Goal: Communication & Community: Answer question/provide support

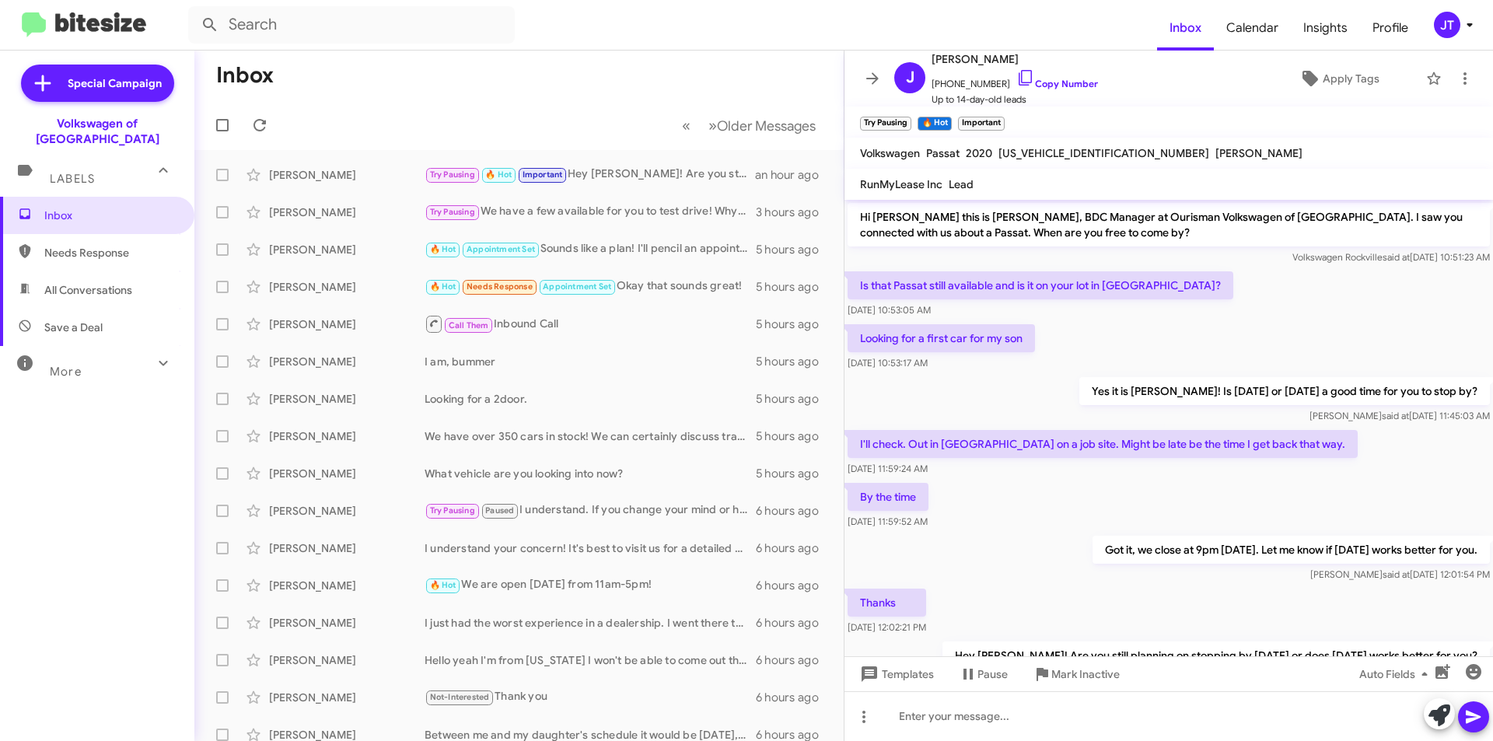
scroll to position [39, 0]
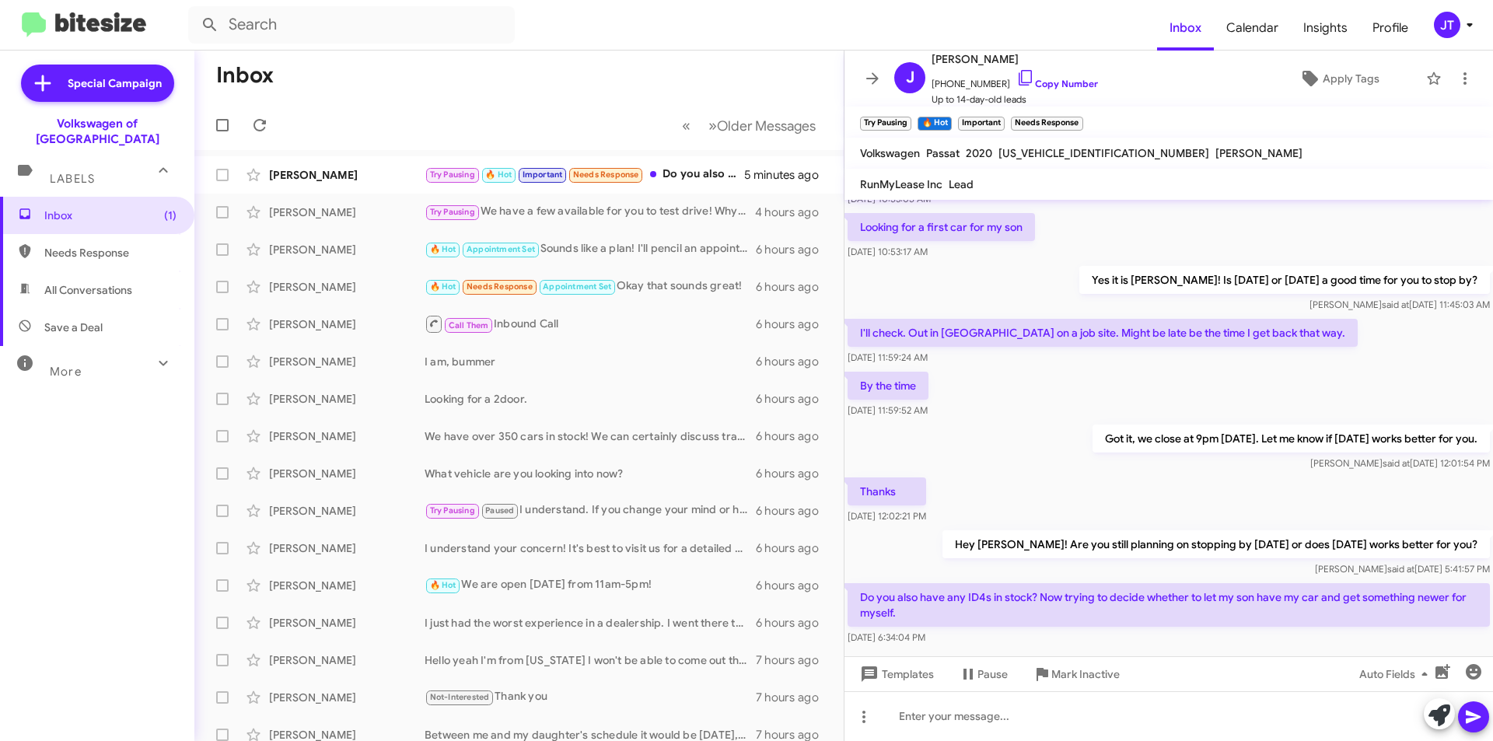
scroll to position [142, 0]
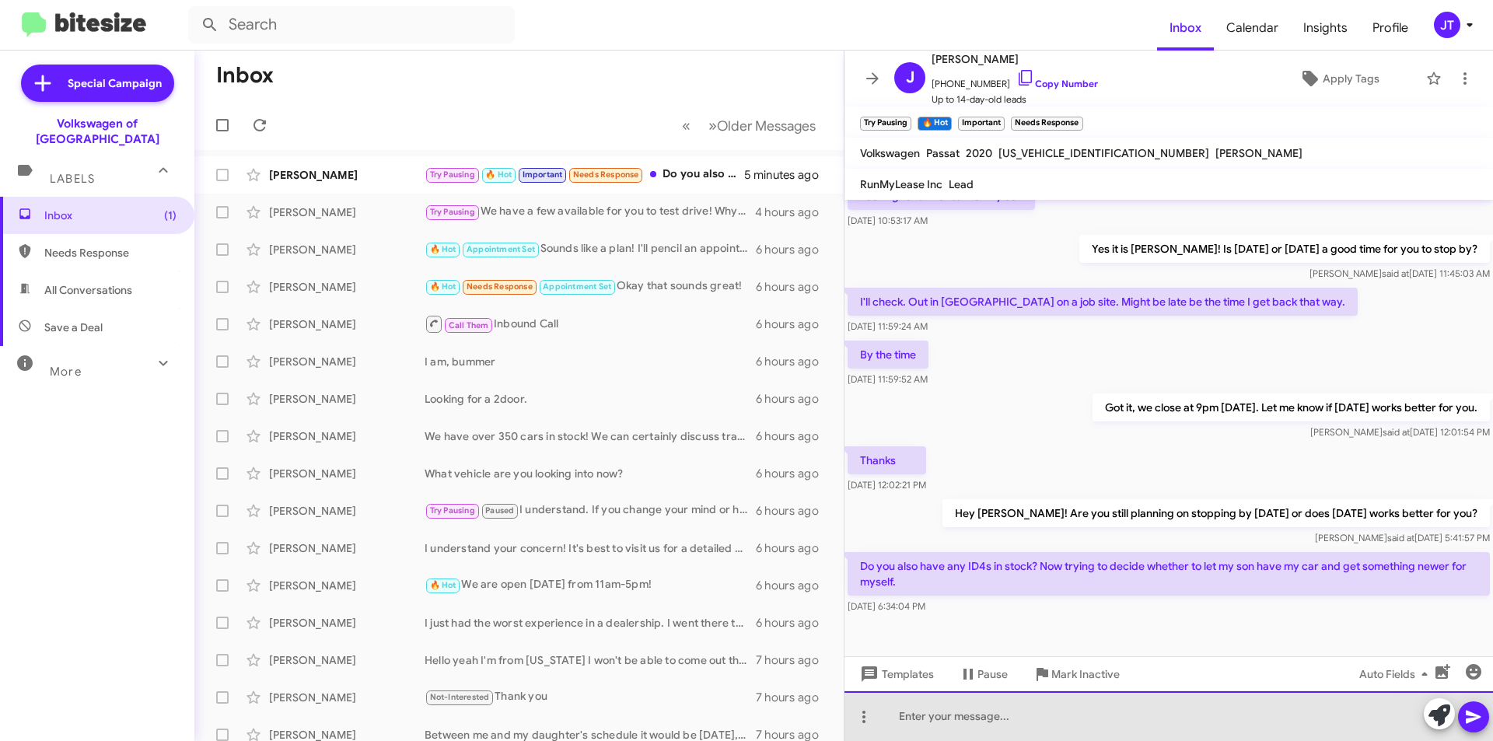
click at [1049, 716] on div at bounding box center [1168, 716] width 648 height 50
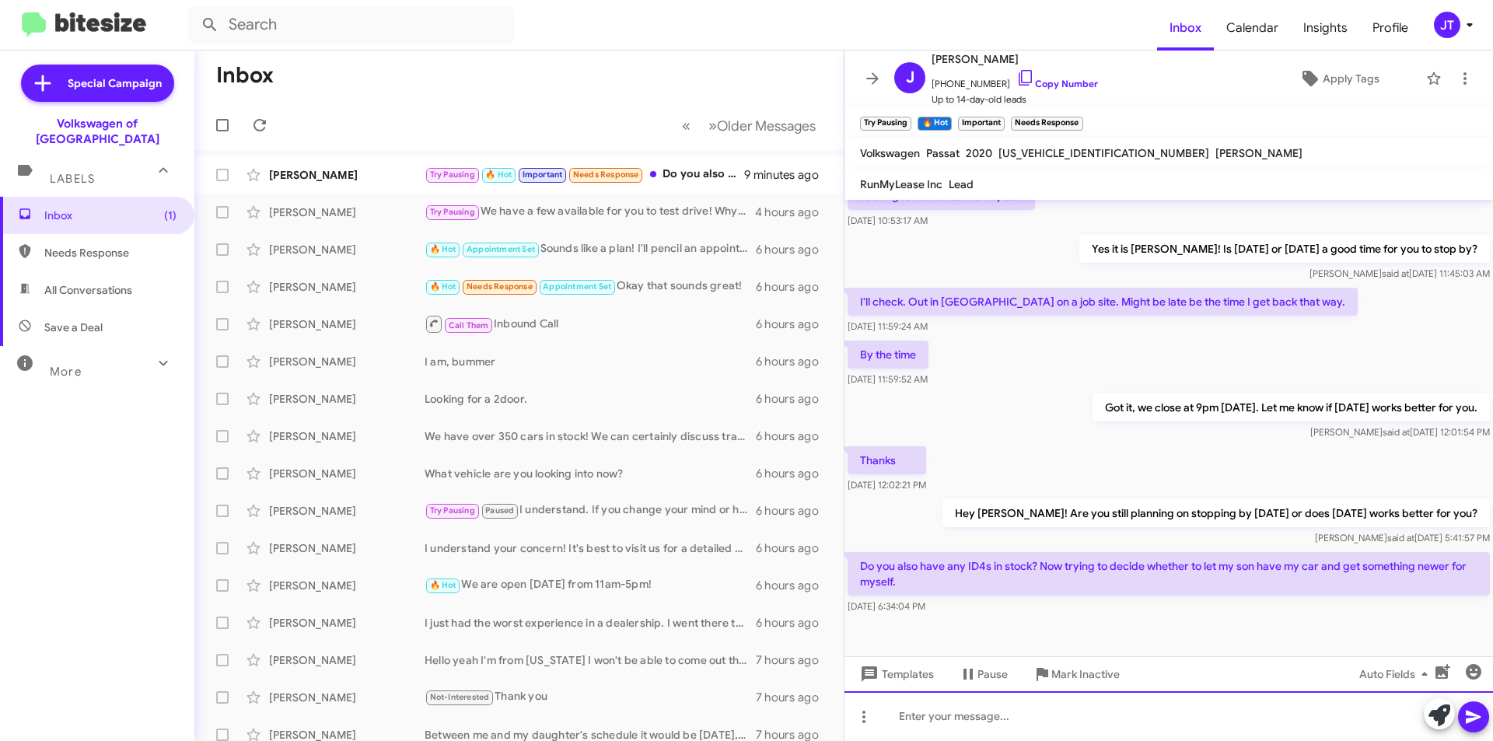
click at [947, 701] on div at bounding box center [1168, 716] width 648 height 50
click at [1483, 715] on button at bounding box center [1473, 716] width 31 height 31
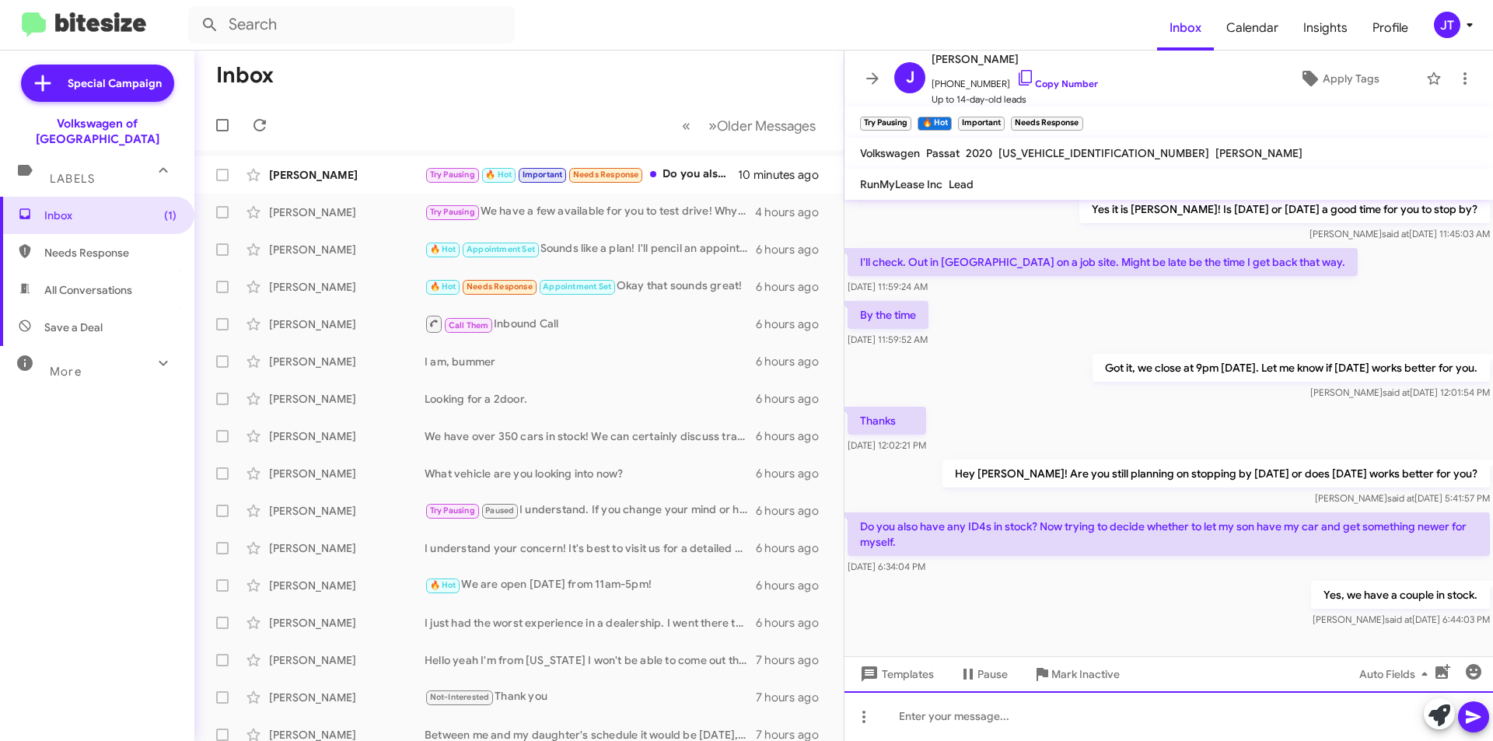
scroll to position [199, 0]
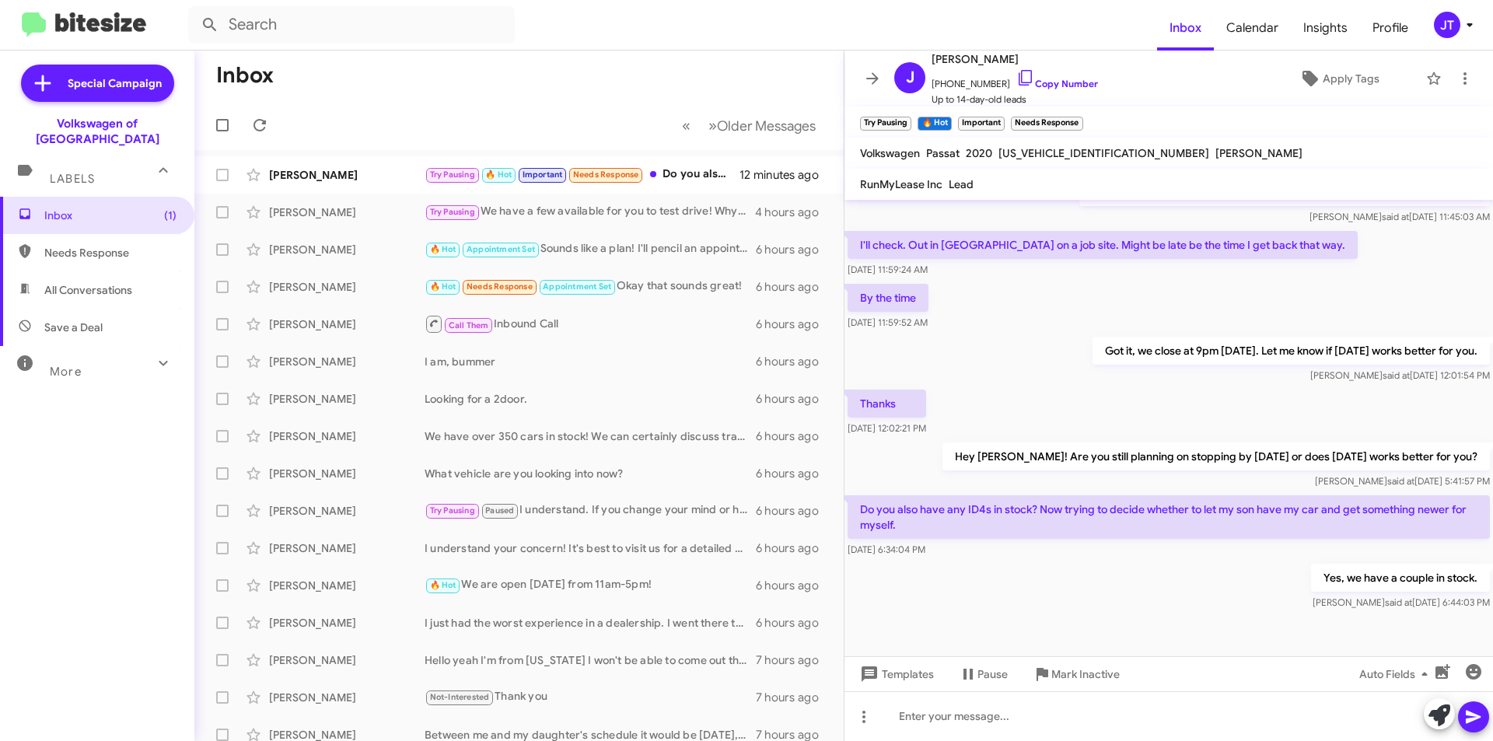
click at [47, 10] on mat-toolbar "Inbox Calendar Insights Profile JT" at bounding box center [746, 25] width 1493 height 50
click at [62, 21] on img at bounding box center [84, 25] width 124 height 26
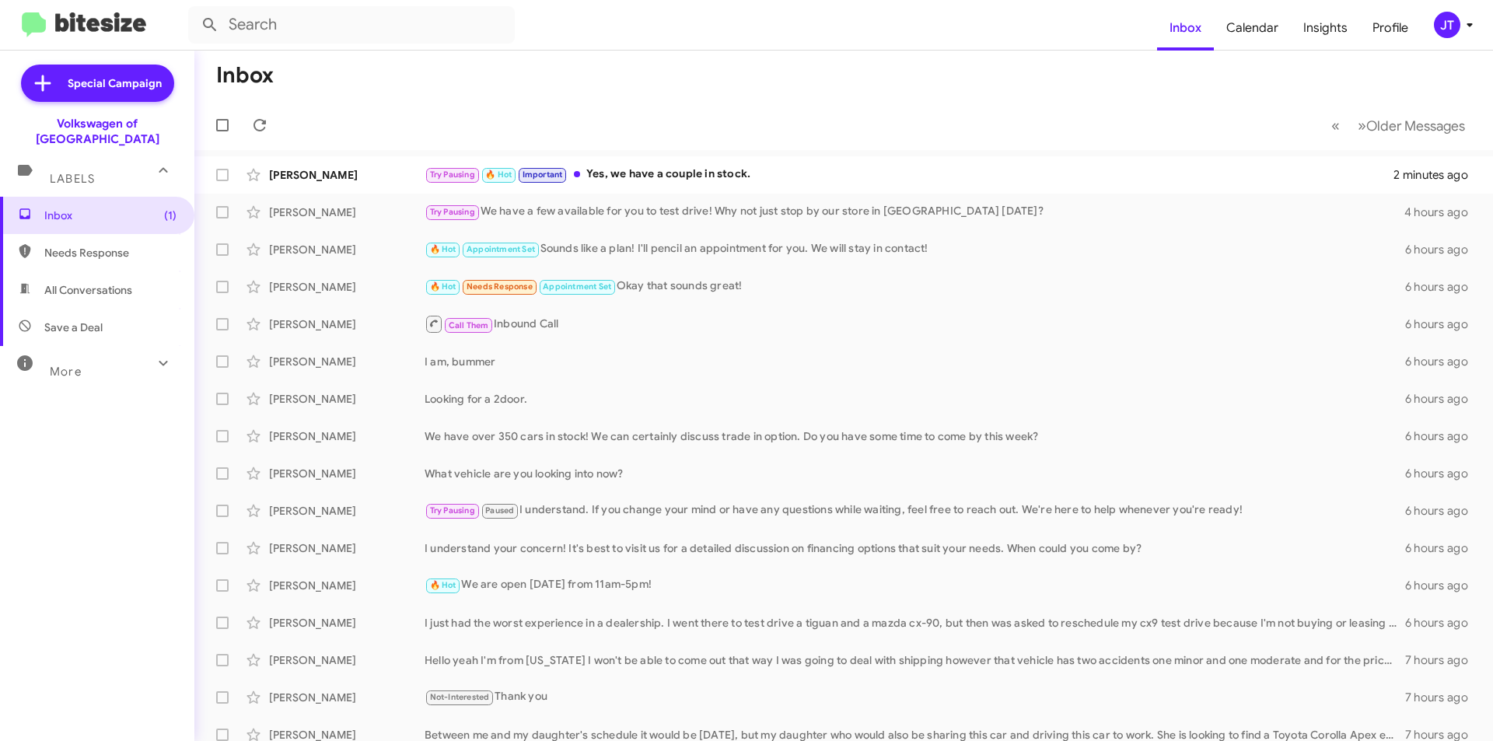
click at [1465, 30] on icon at bounding box center [1469, 25] width 19 height 19
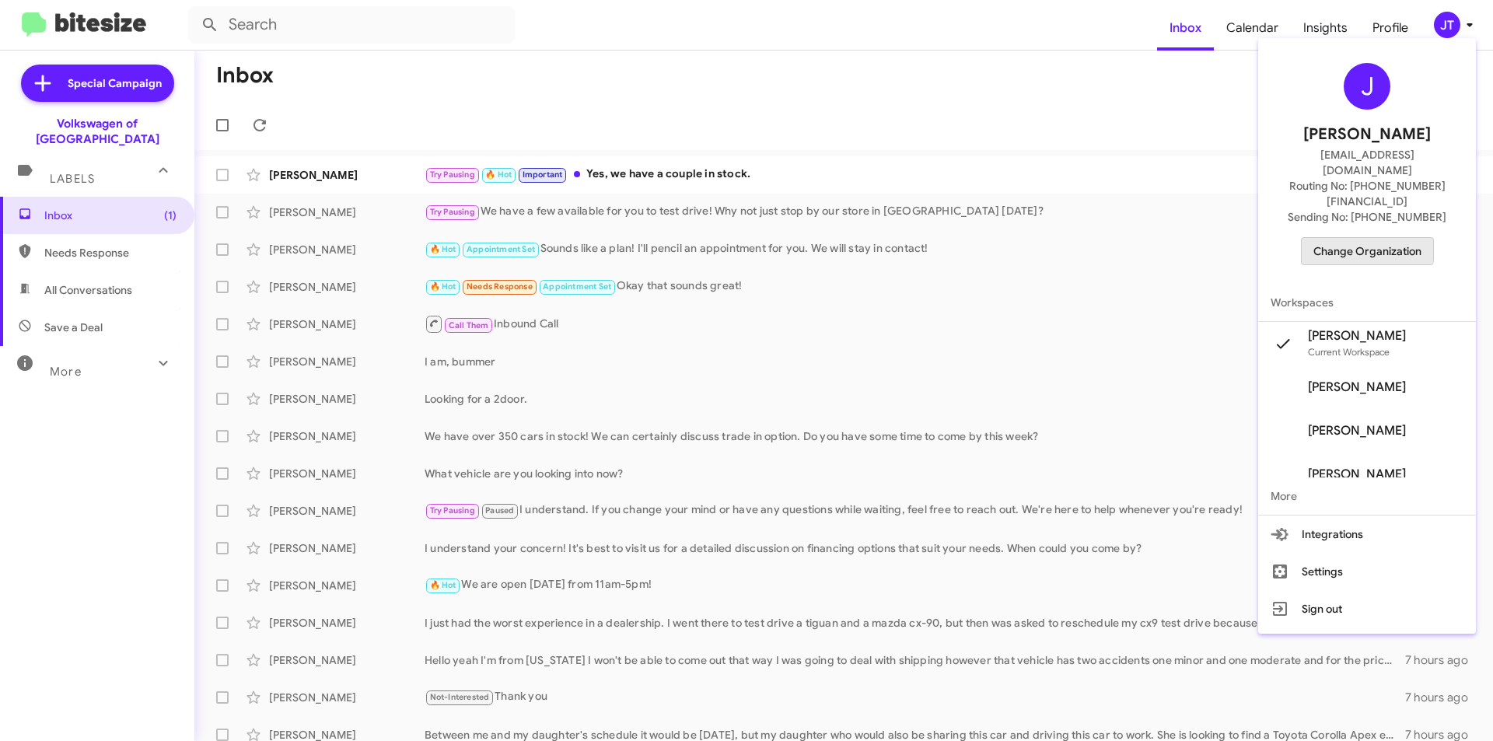
click at [1348, 238] on span "Change Organization" at bounding box center [1367, 251] width 108 height 26
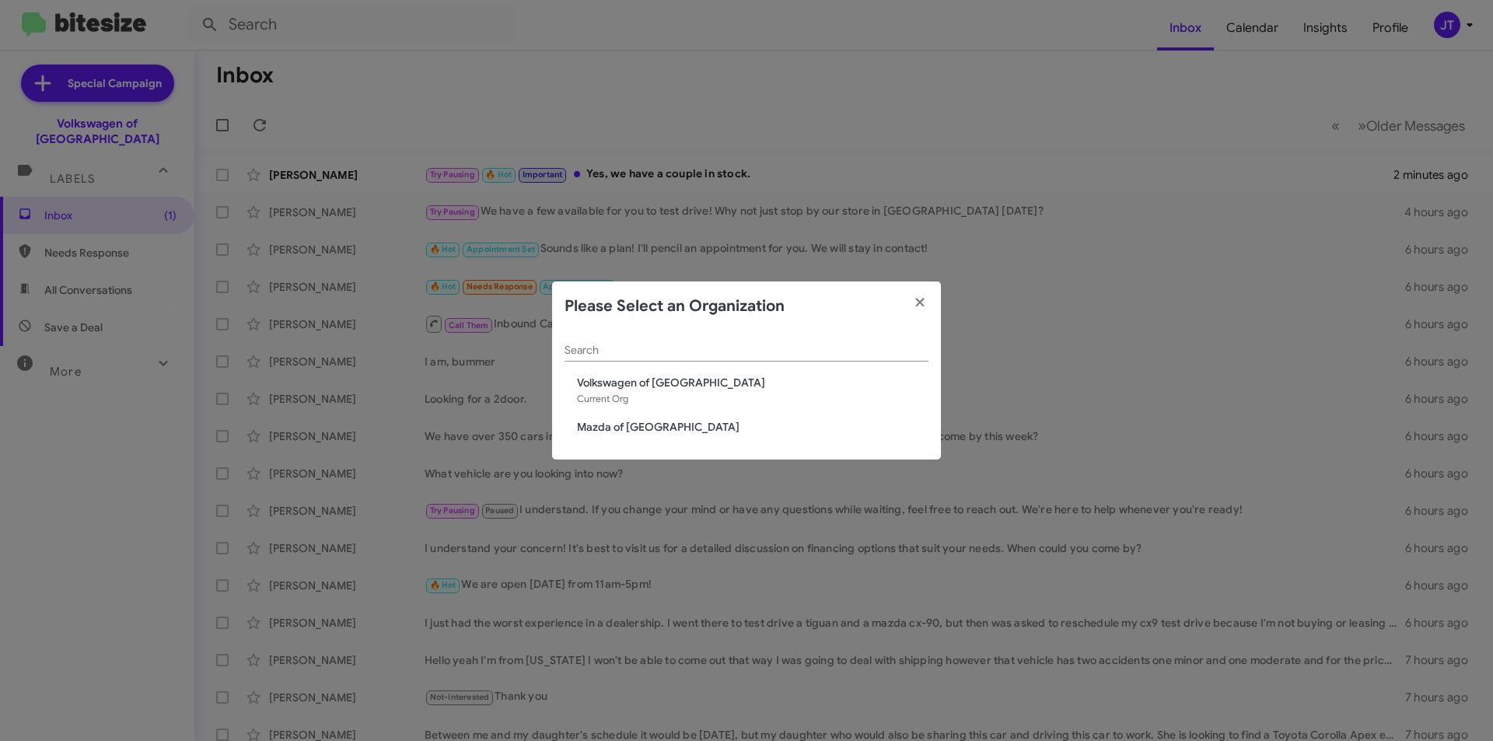
click at [602, 422] on span "Mazda of Rockville" at bounding box center [752, 427] width 351 height 16
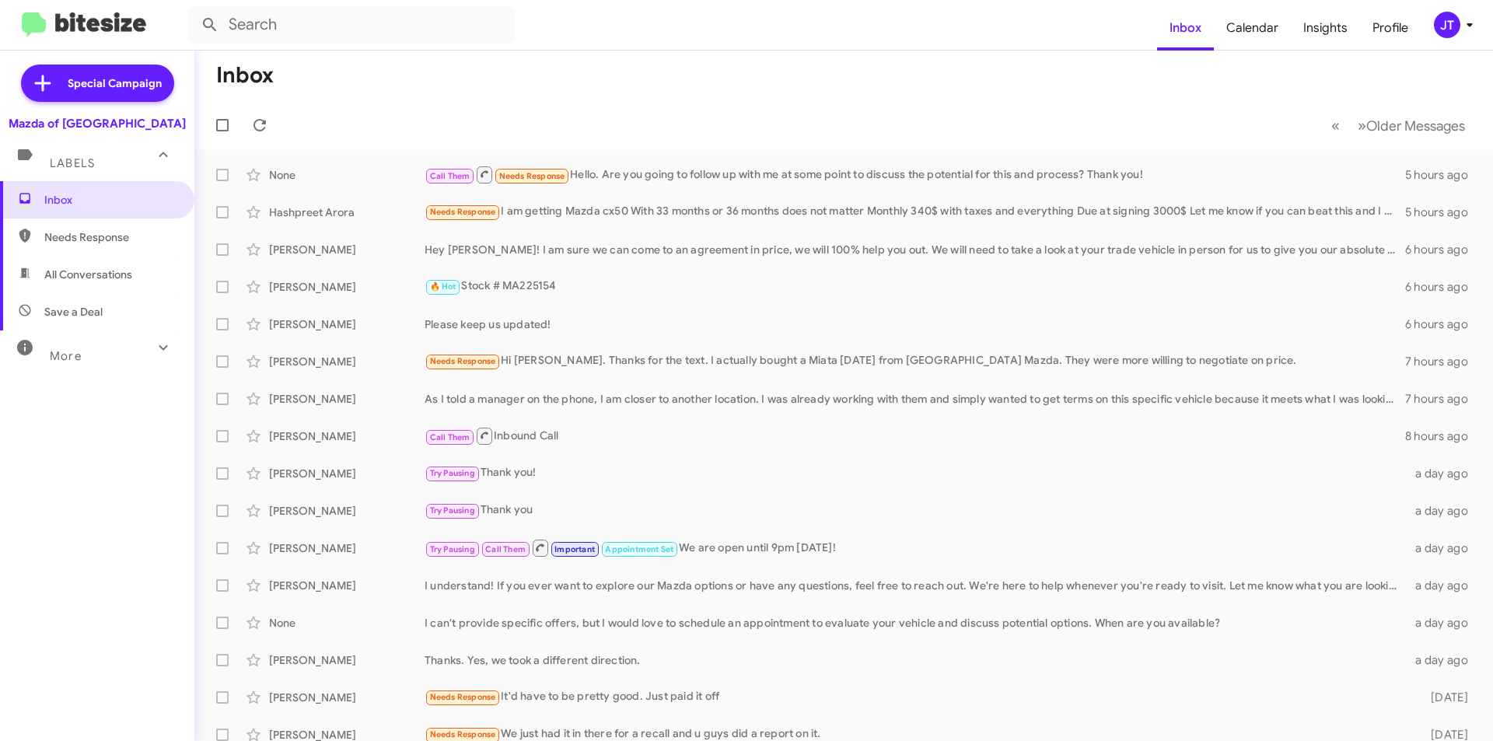
click at [1461, 35] on span "JT" at bounding box center [1456, 25] width 47 height 26
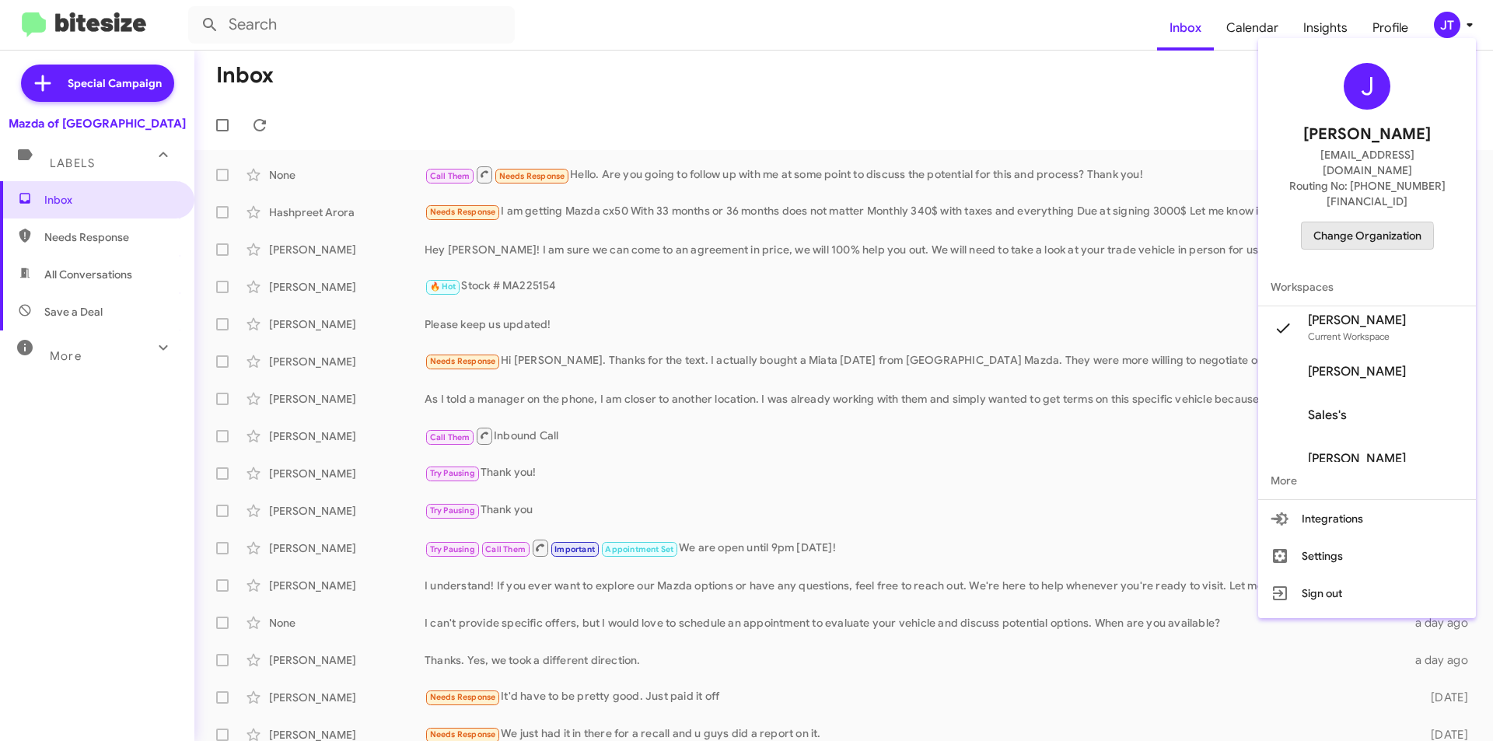
click at [1360, 222] on span "Change Organization" at bounding box center [1367, 235] width 108 height 26
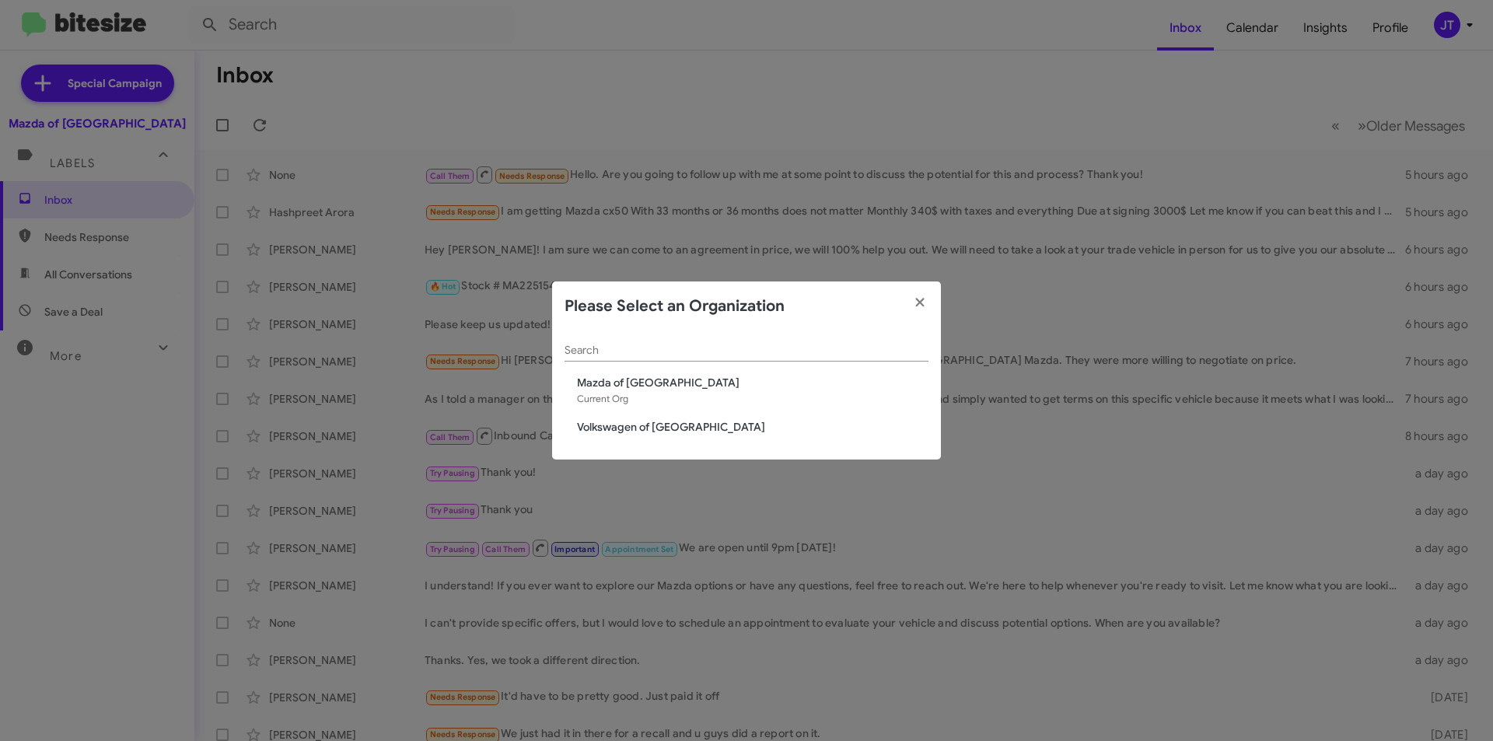
click at [658, 425] on span "Volkswagen of [GEOGRAPHIC_DATA]" at bounding box center [752, 427] width 351 height 16
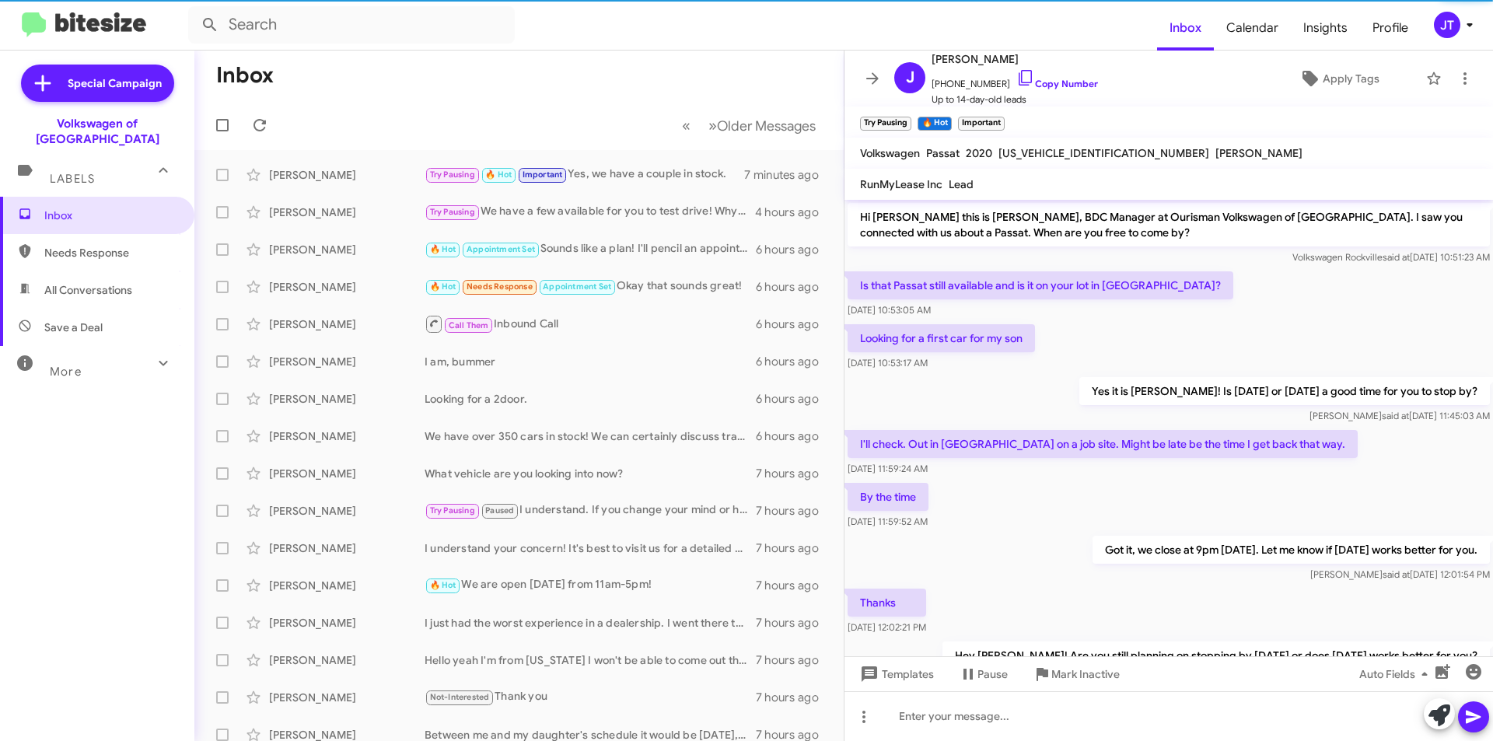
scroll to position [168, 0]
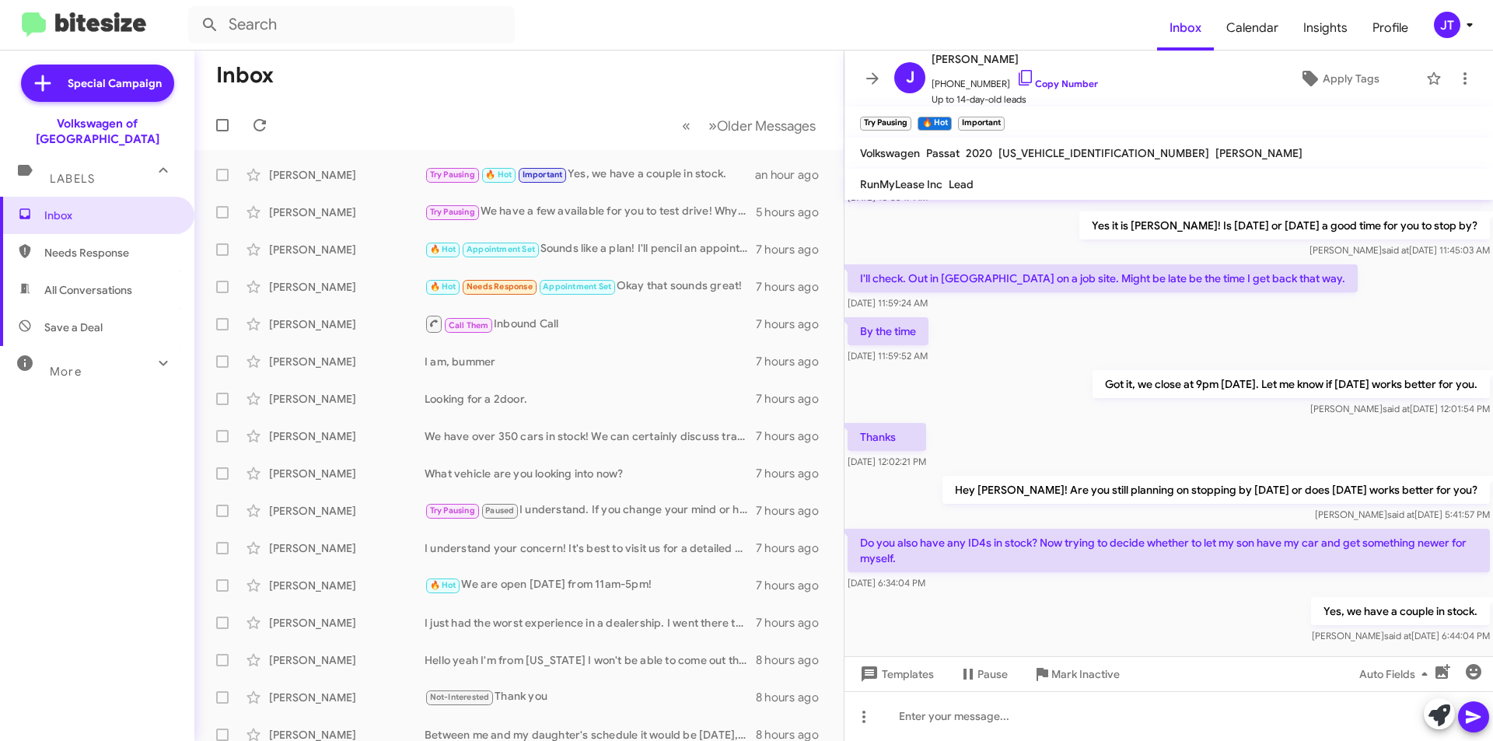
scroll to position [199, 0]
